Goal: Task Accomplishment & Management: Manage account settings

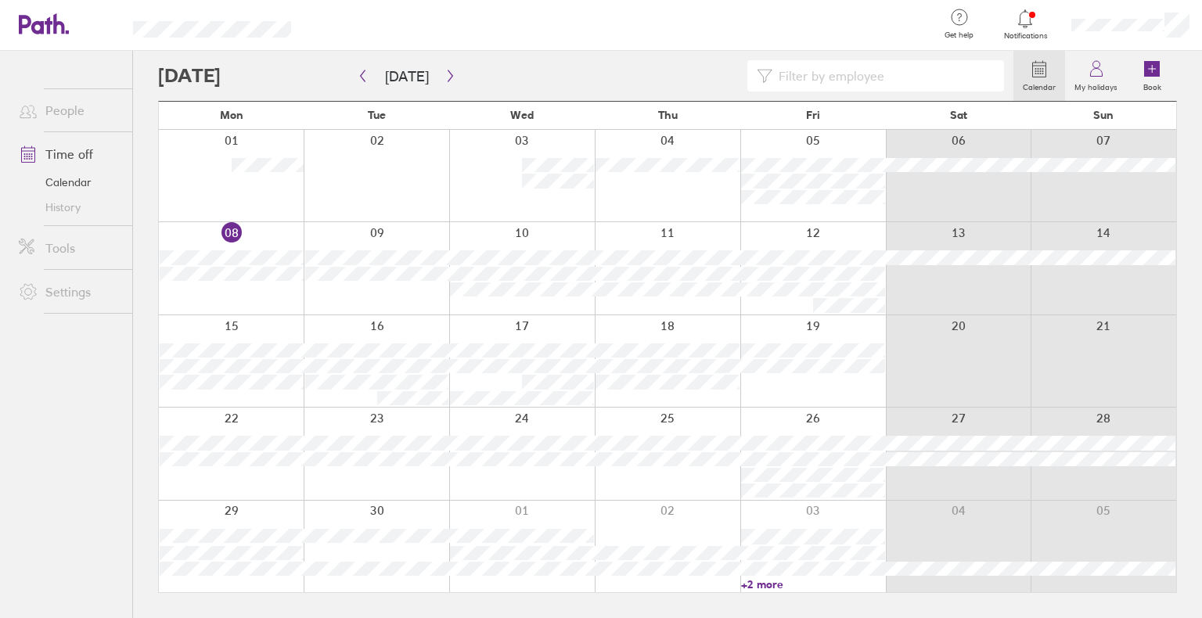
click at [1024, 17] on icon at bounding box center [1025, 18] width 19 height 19
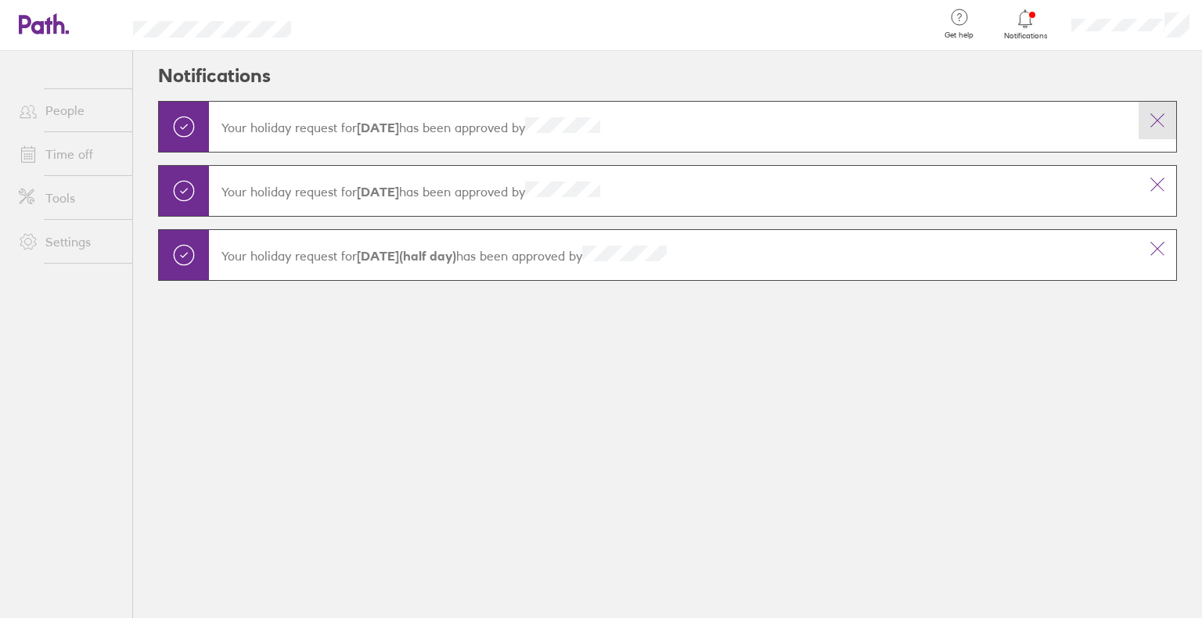
click at [1159, 118] on icon at bounding box center [1157, 120] width 13 height 13
click at [1158, 118] on icon at bounding box center [1157, 120] width 13 height 13
click at [1162, 166] on button at bounding box center [1158, 185] width 38 height 38
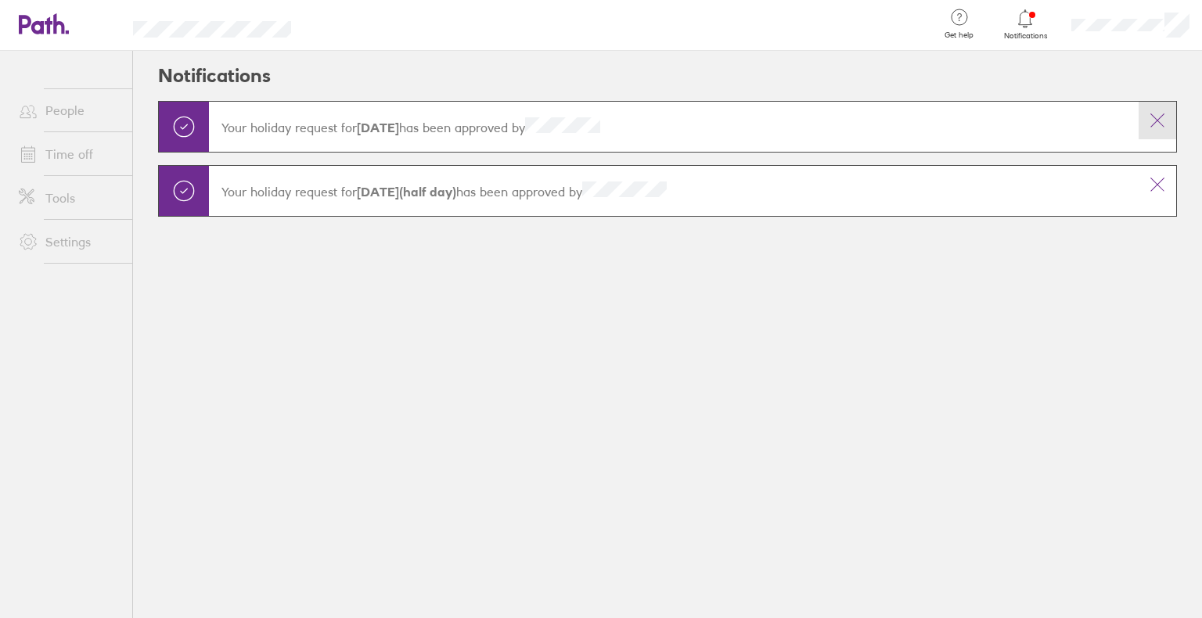
click at [1156, 121] on icon at bounding box center [1157, 120] width 19 height 19
click at [1161, 171] on button at bounding box center [1158, 185] width 38 height 38
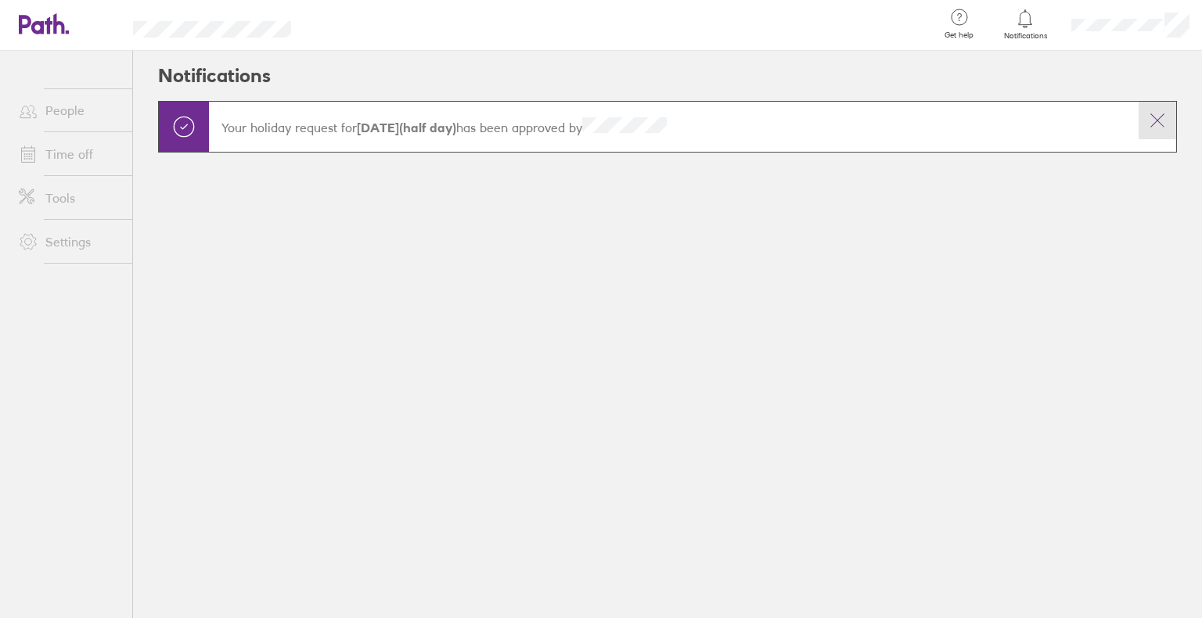
click at [1152, 119] on icon at bounding box center [1157, 120] width 19 height 19
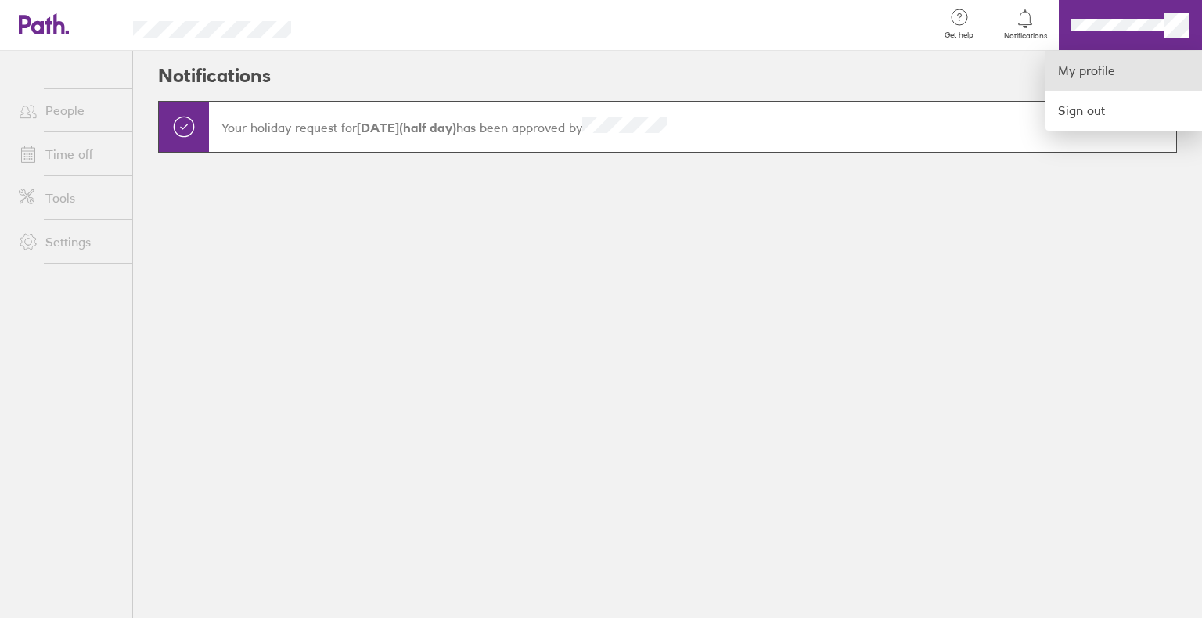
click at [1102, 63] on link "My profile" at bounding box center [1124, 71] width 157 height 40
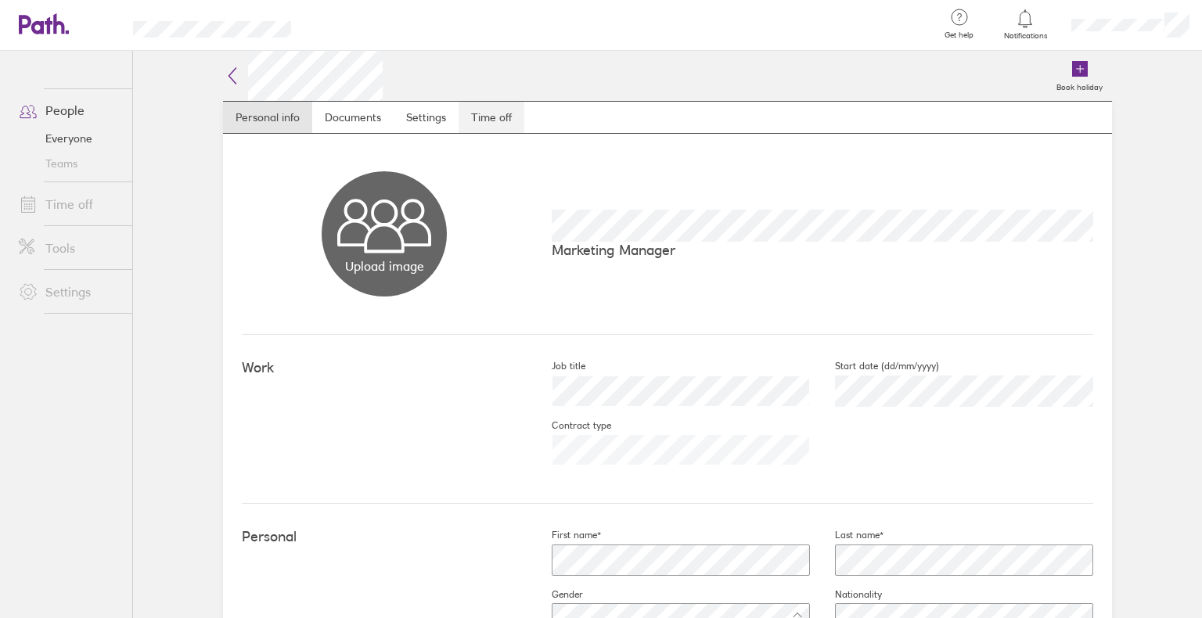
click at [495, 129] on link "Time off" at bounding box center [492, 117] width 66 height 31
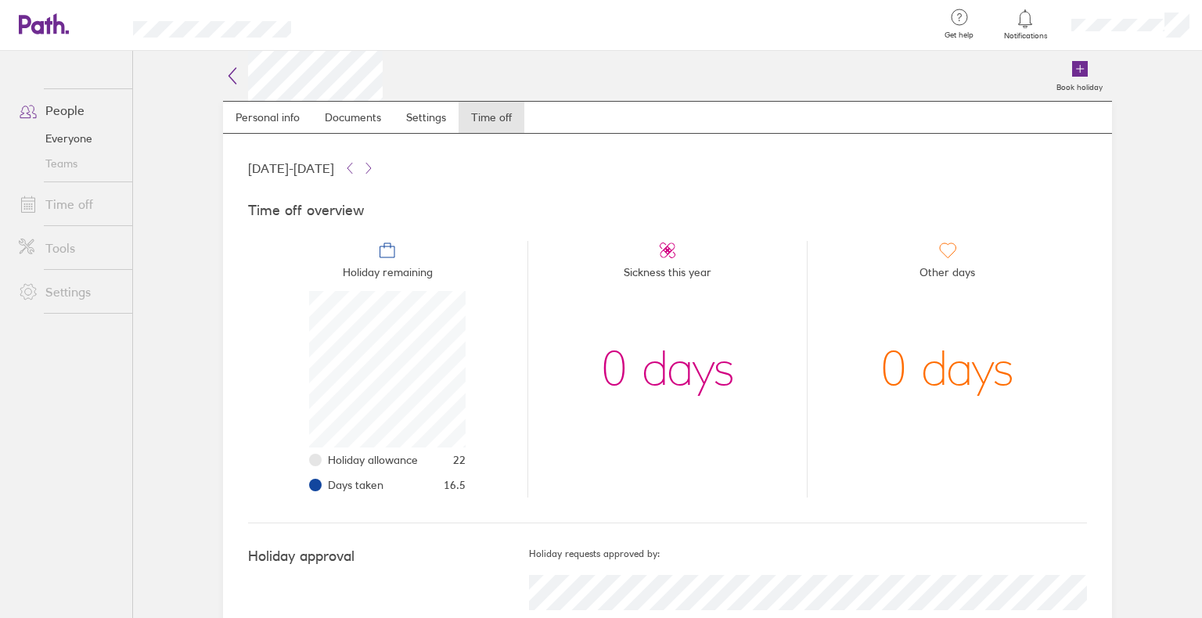
scroll to position [41, 0]
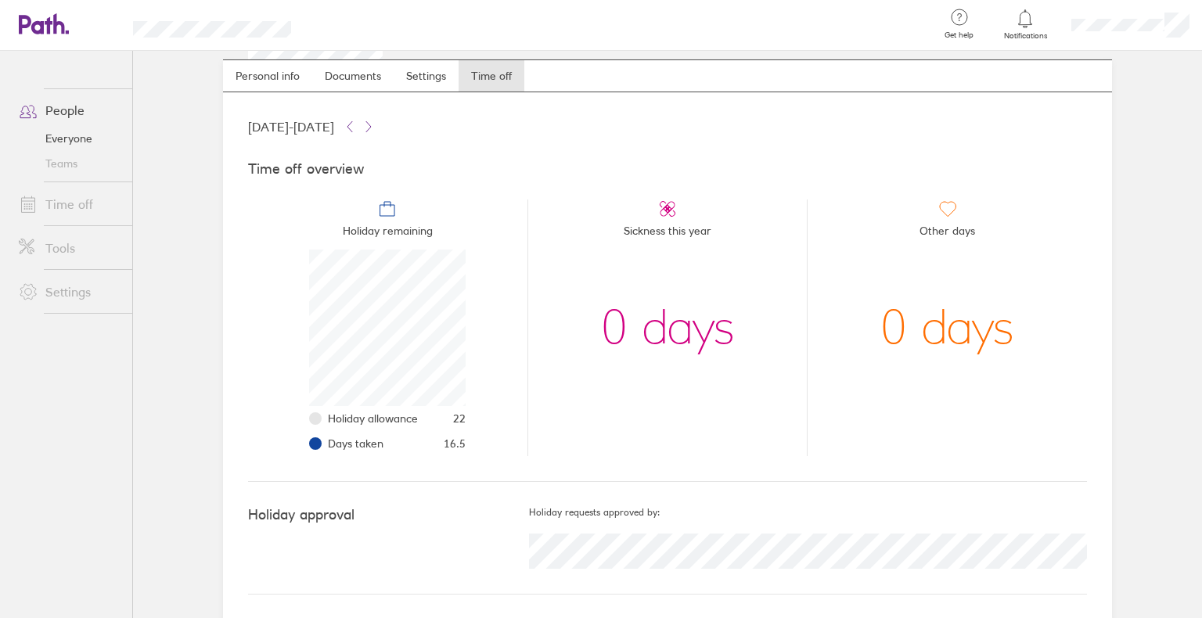
click at [53, 24] on icon at bounding box center [59, 23] width 12 height 20
